Goal: Information Seeking & Learning: Understand process/instructions

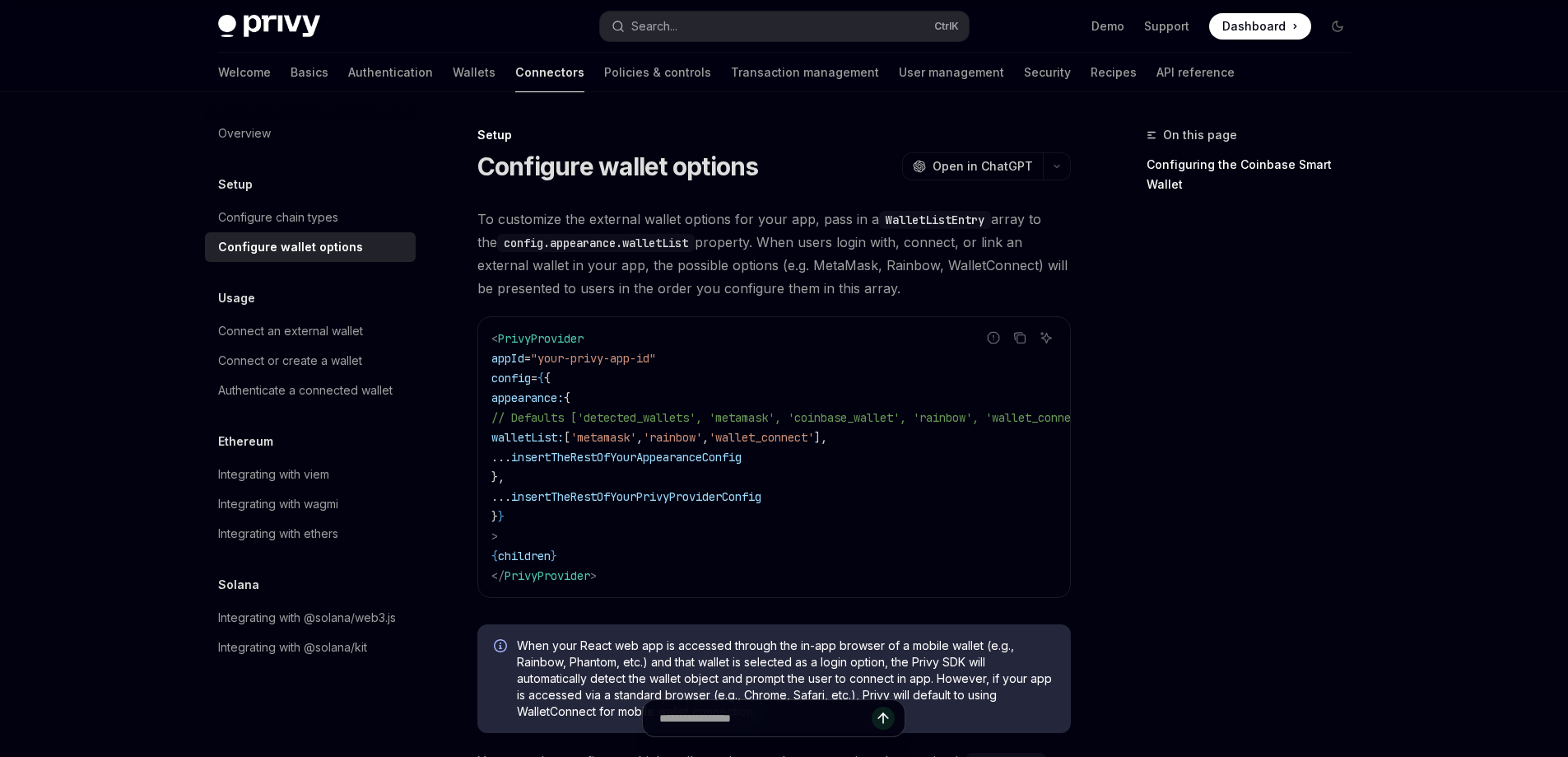
scroll to position [46, 0]
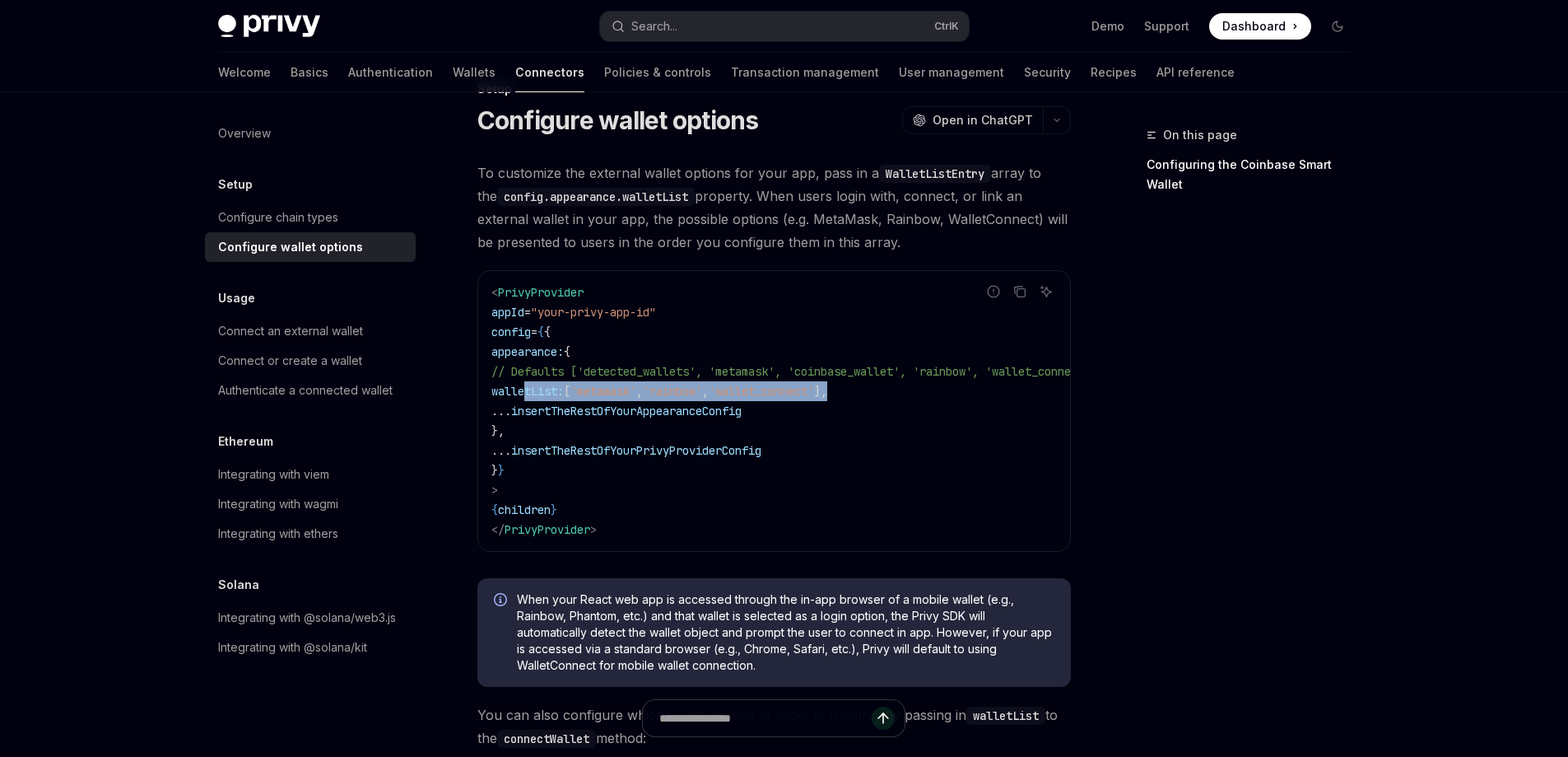
drag, startPoint x: 527, startPoint y: 385, endPoint x: 948, endPoint y: 387, distance: 421.0
click at [948, 387] on code "< PrivyProvider appId = "your-privy-app-id" config = { { appearance: { // Defau…" at bounding box center [814, 410] width 646 height 257
copy span "walletList: [ 'metamask' , 'rainbow' , 'wallet_connect' ],"
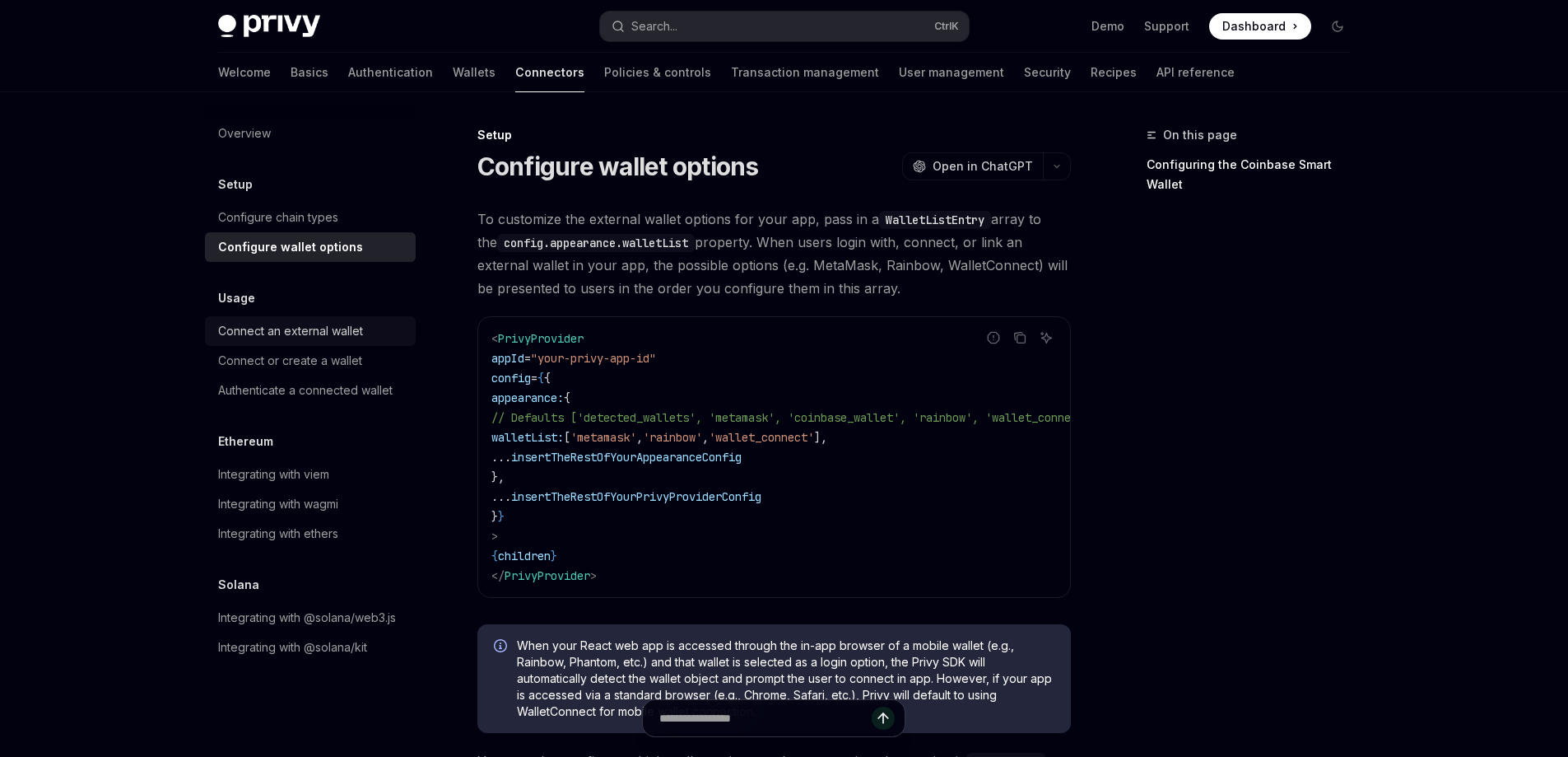
click at [351, 328] on div "Connect an external wallet" at bounding box center [290, 331] width 145 height 20
type textarea "*"
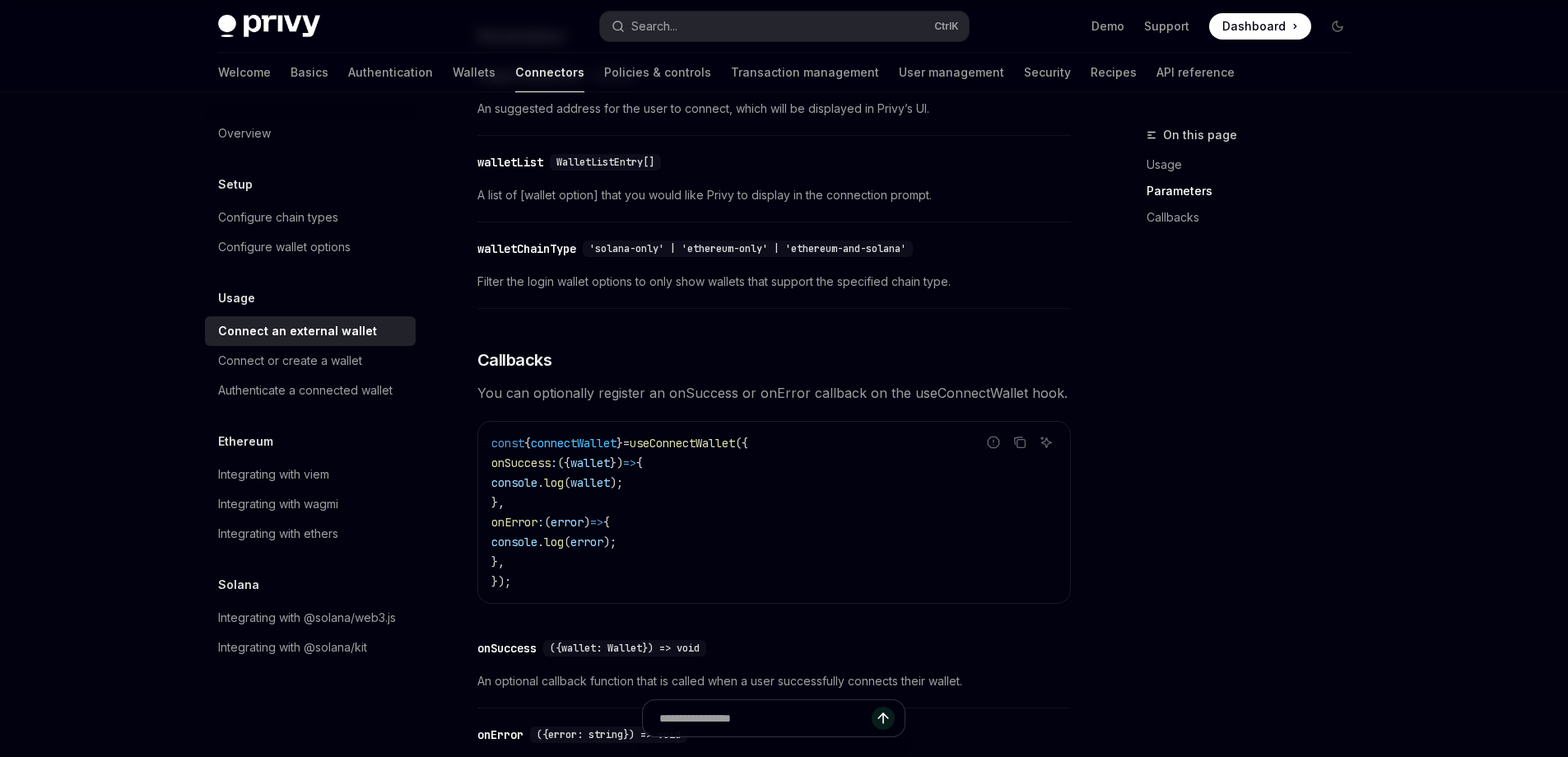
scroll to position [459, 0]
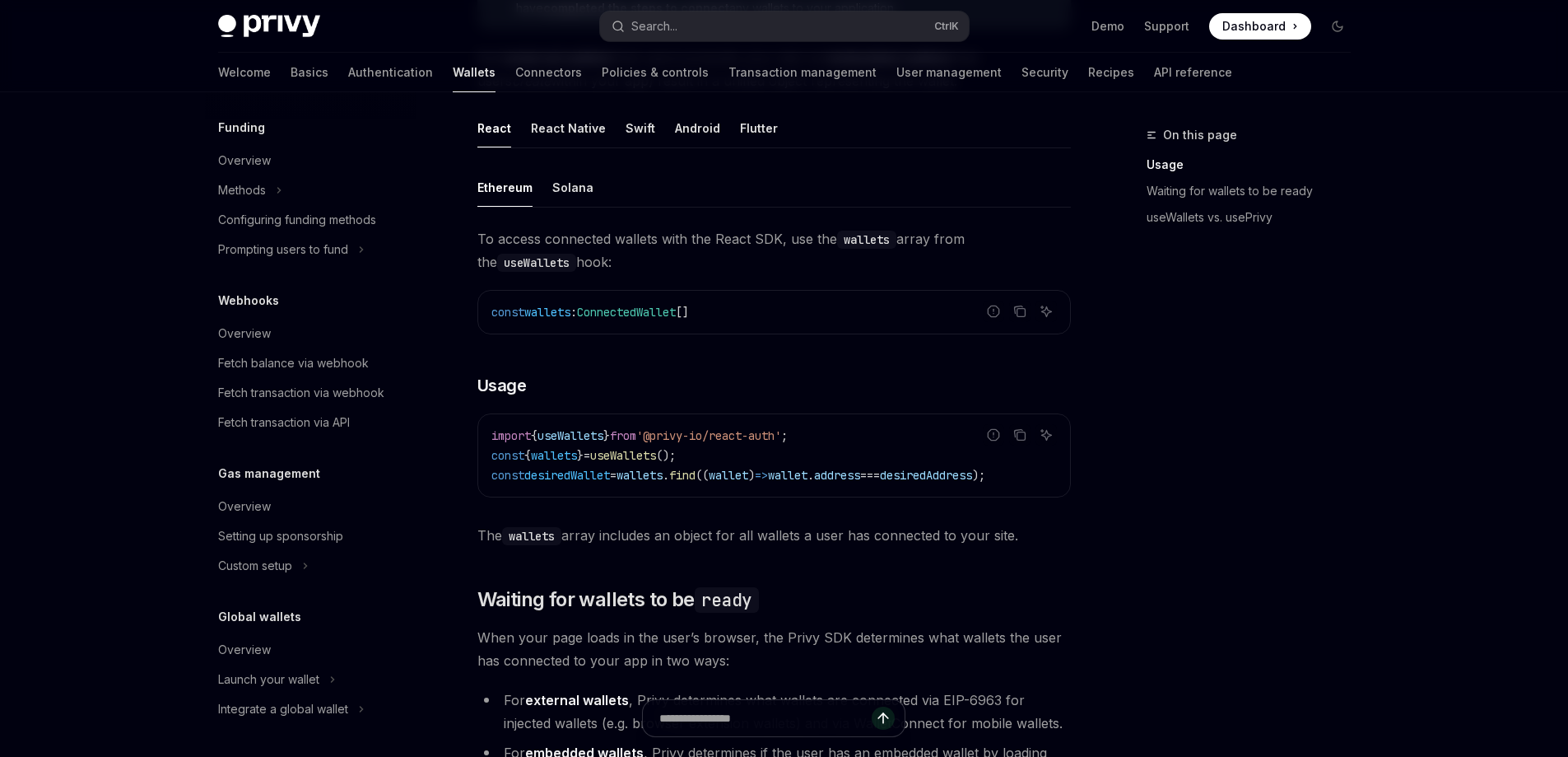
scroll to position [394, 0]
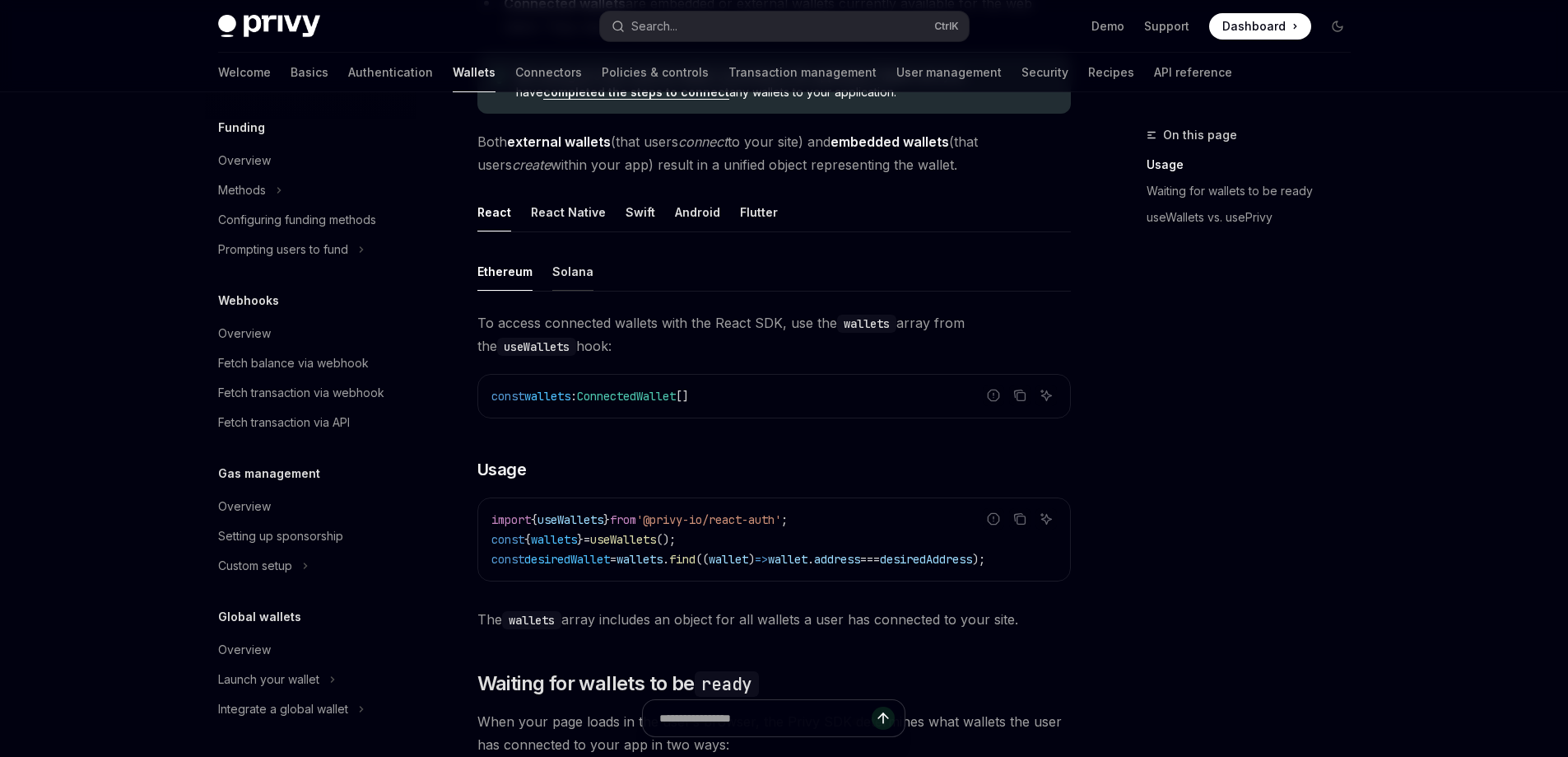
click at [577, 281] on button "Solana" at bounding box center [572, 271] width 41 height 39
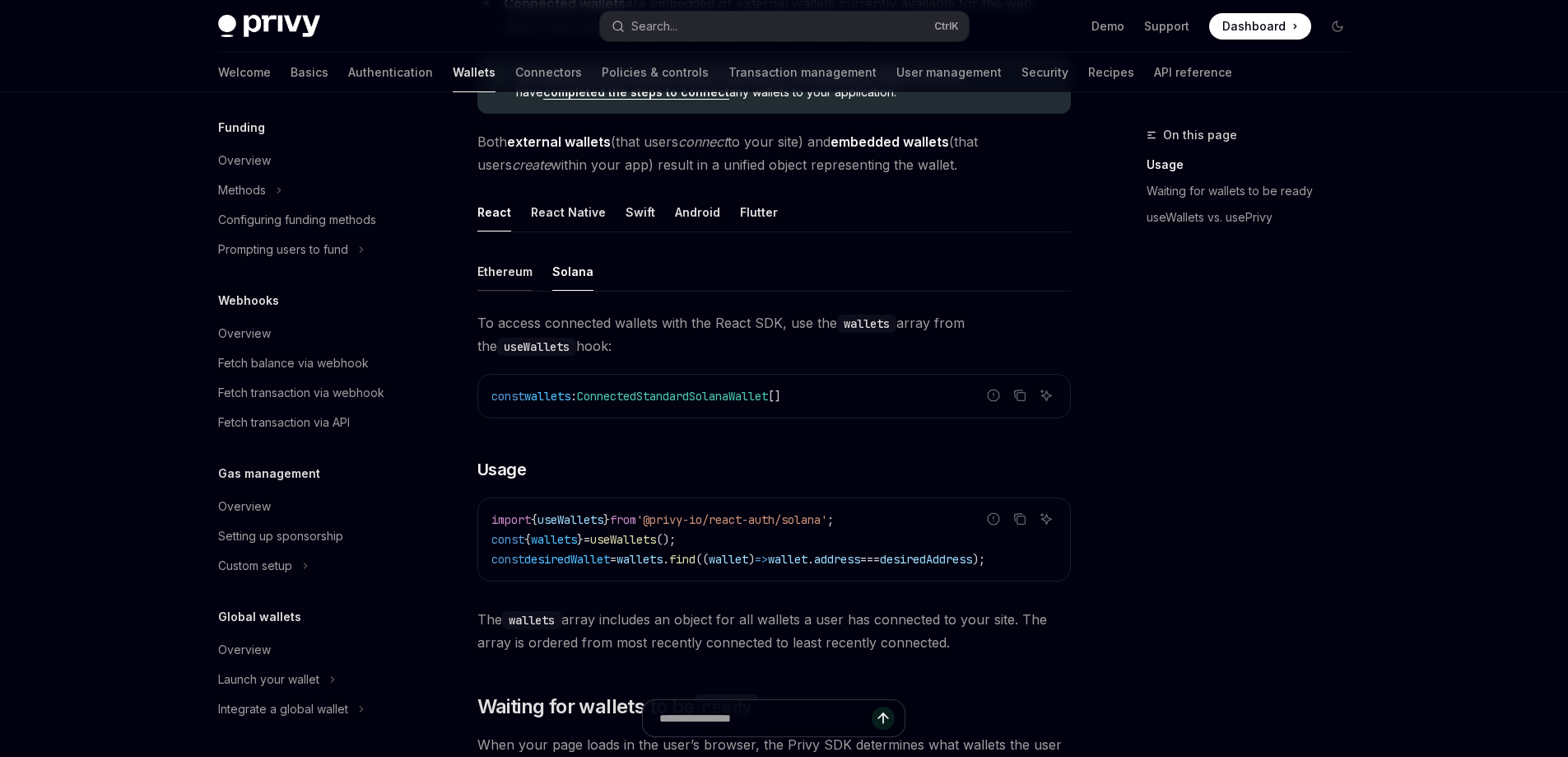
click at [508, 274] on button "Ethereum" at bounding box center [505, 271] width 55 height 39
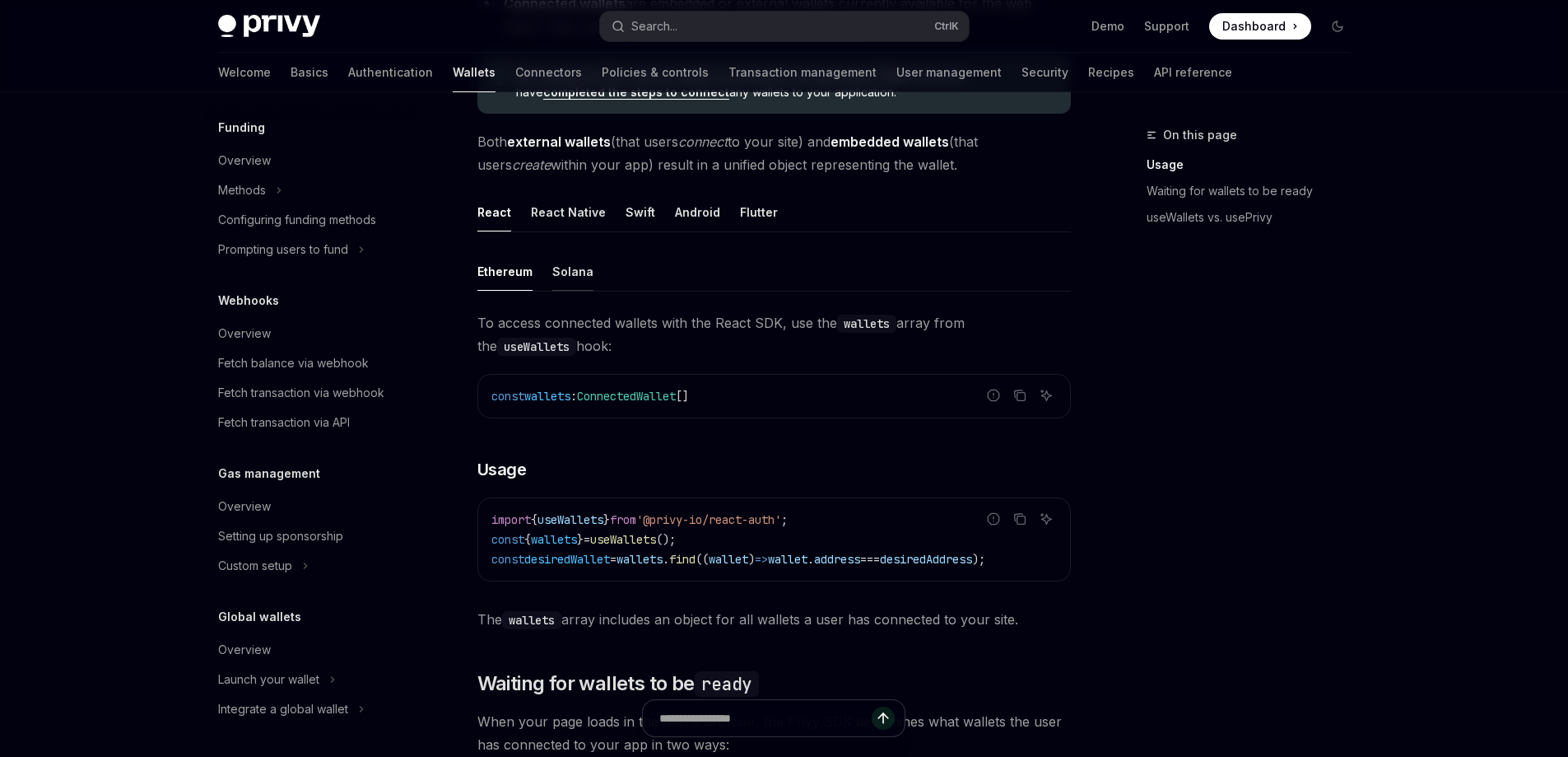
click at [557, 275] on button "Solana" at bounding box center [572, 271] width 41 height 39
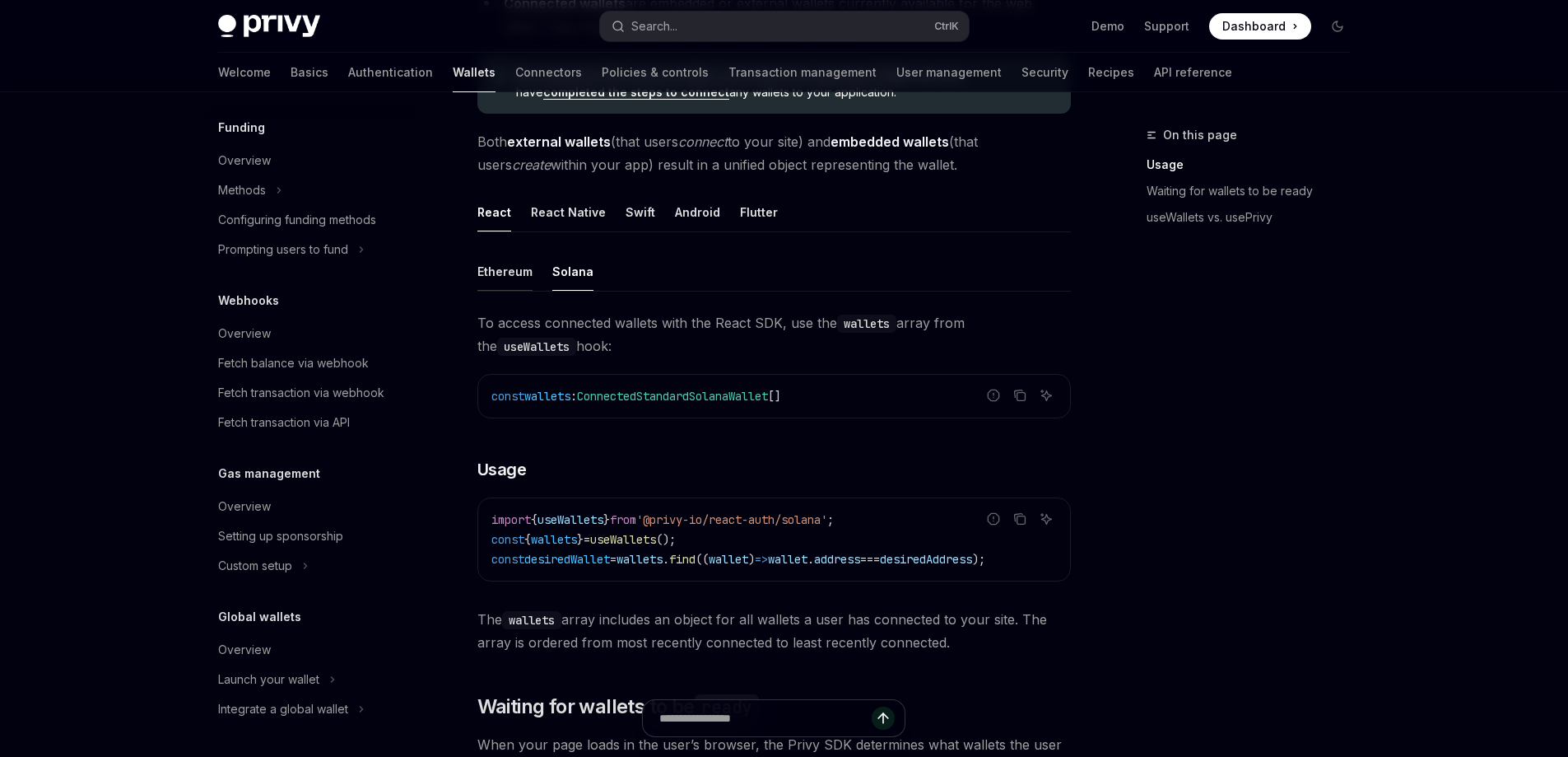
click at [508, 274] on button "Ethereum" at bounding box center [505, 271] width 55 height 39
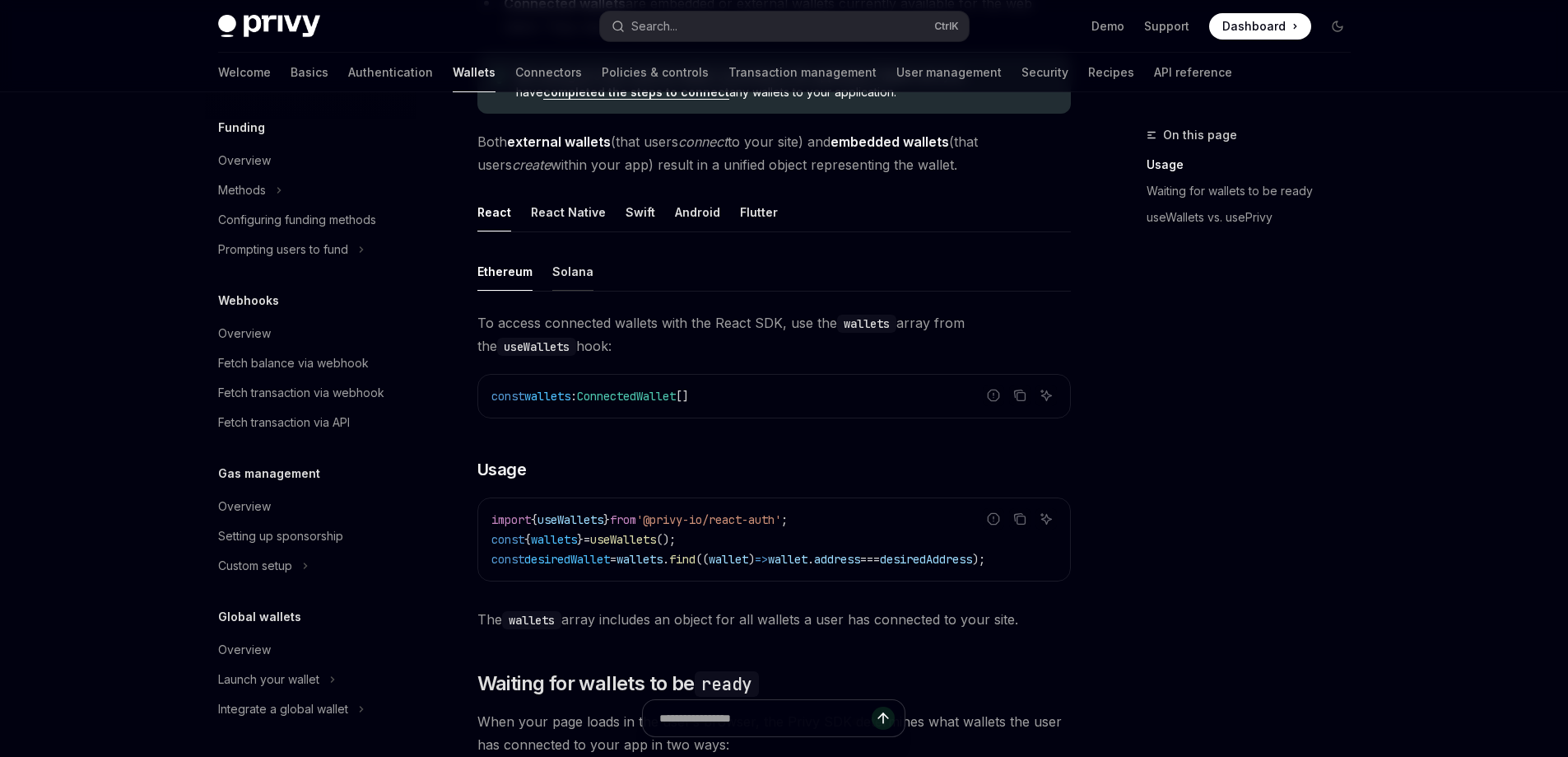
click at [577, 253] on button "Solana" at bounding box center [572, 271] width 41 height 39
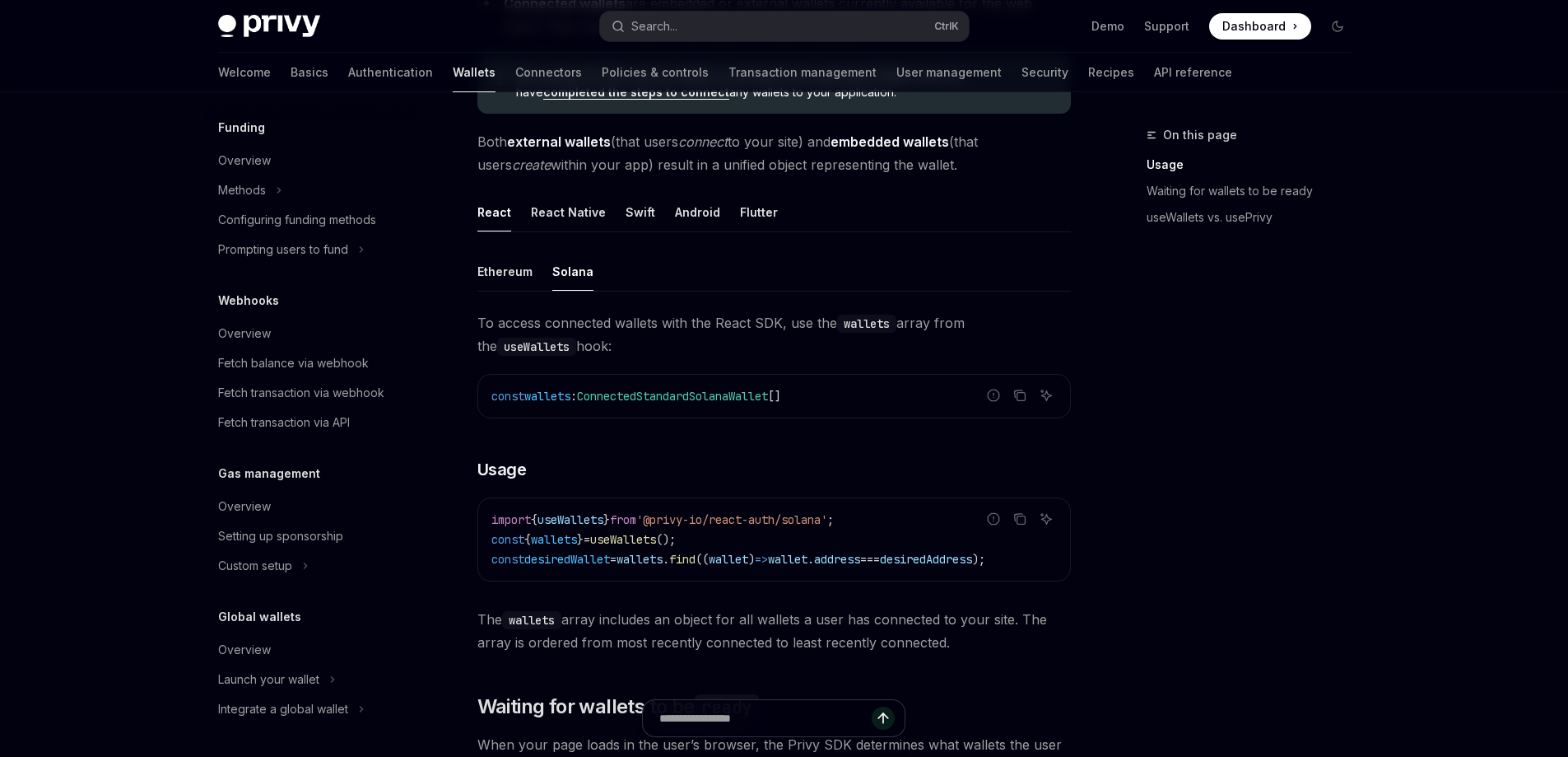
click at [540, 257] on ul "Ethereum Solana" at bounding box center [774, 271] width 594 height 39
click at [507, 257] on button "Ethereum" at bounding box center [505, 271] width 55 height 39
type textarea "*"
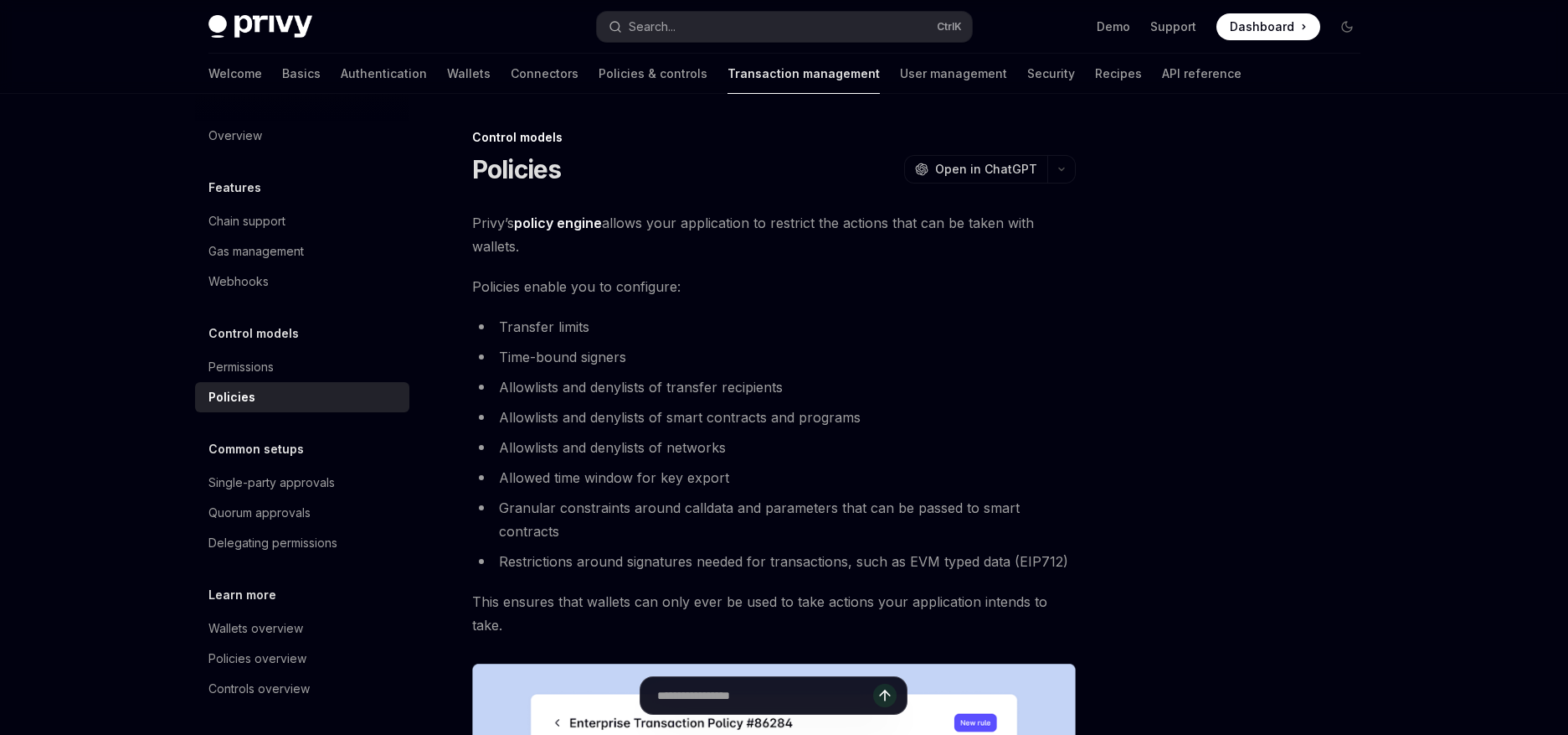
type textarea "*"
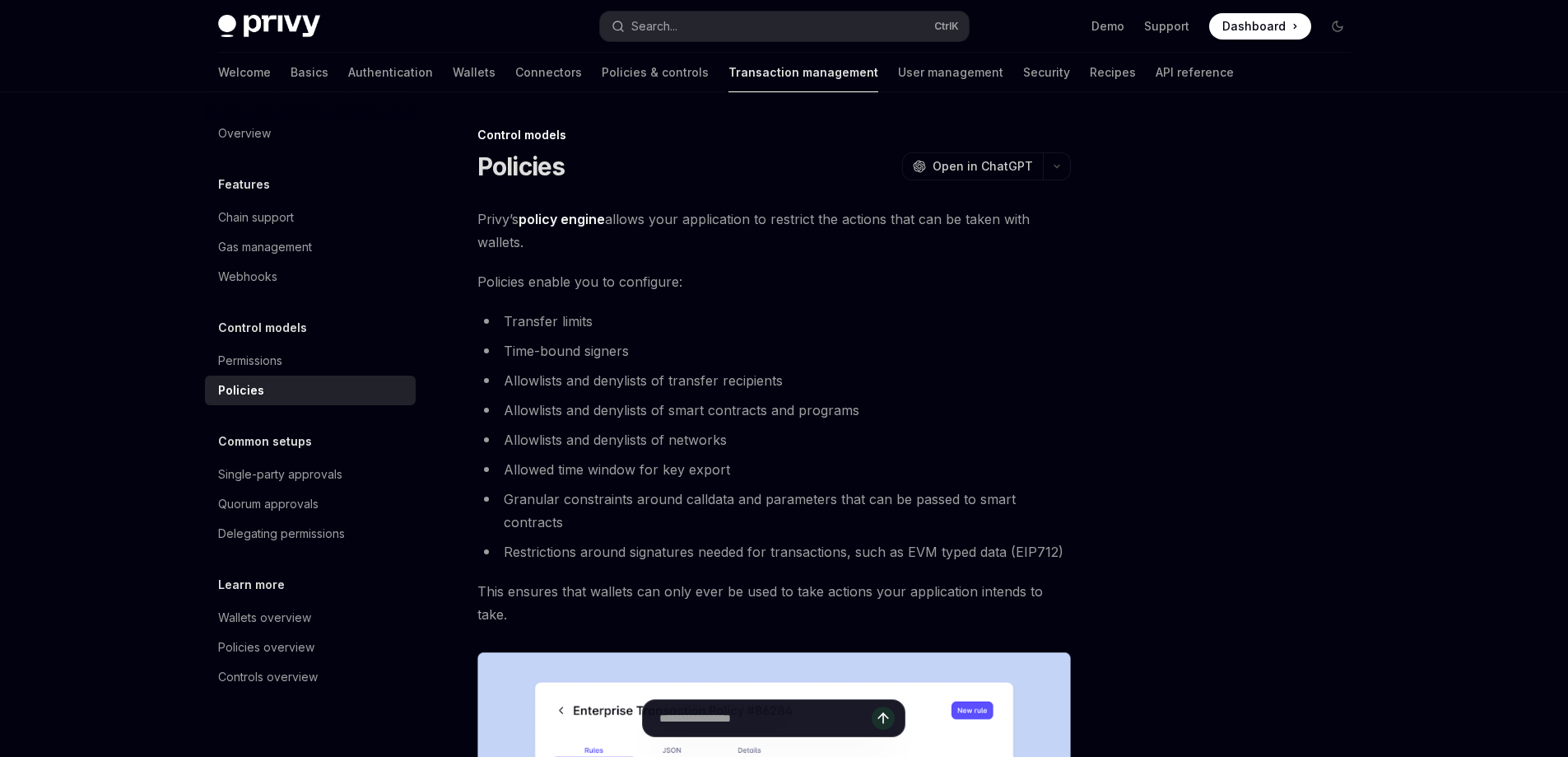
scroll to position [747, 0]
